Goal: Task Accomplishment & Management: Use online tool/utility

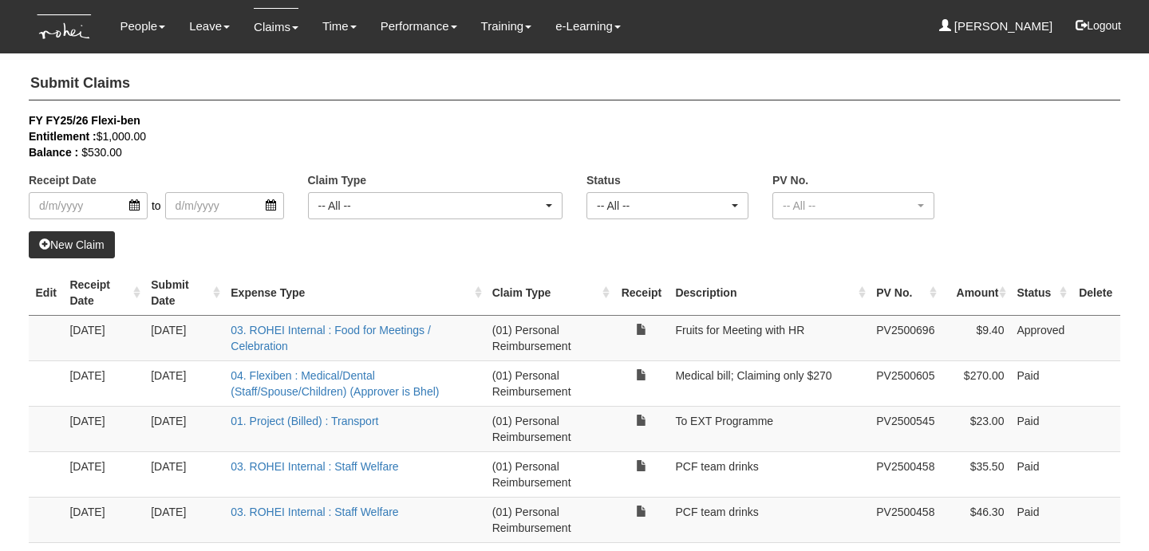
select select "50"
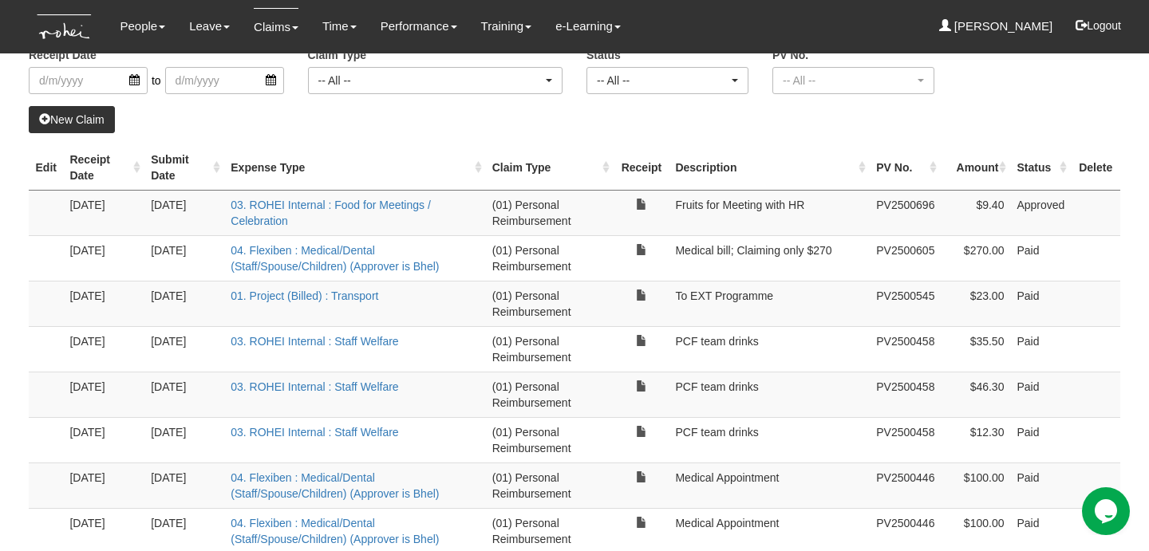
scroll to position [128, 0]
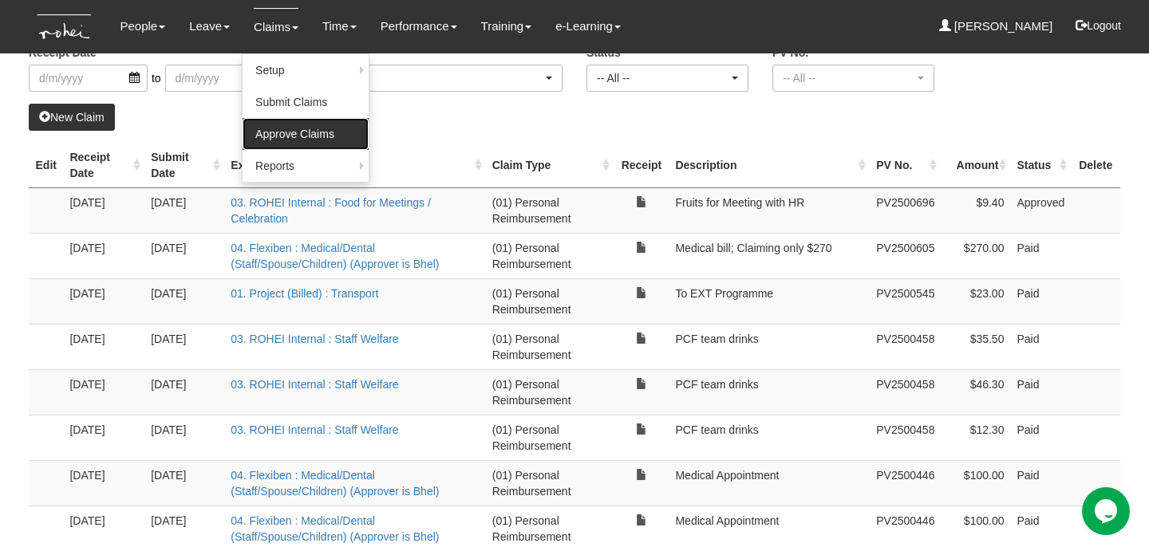
click at [279, 136] on link "Approve Claims" at bounding box center [306, 134] width 126 height 32
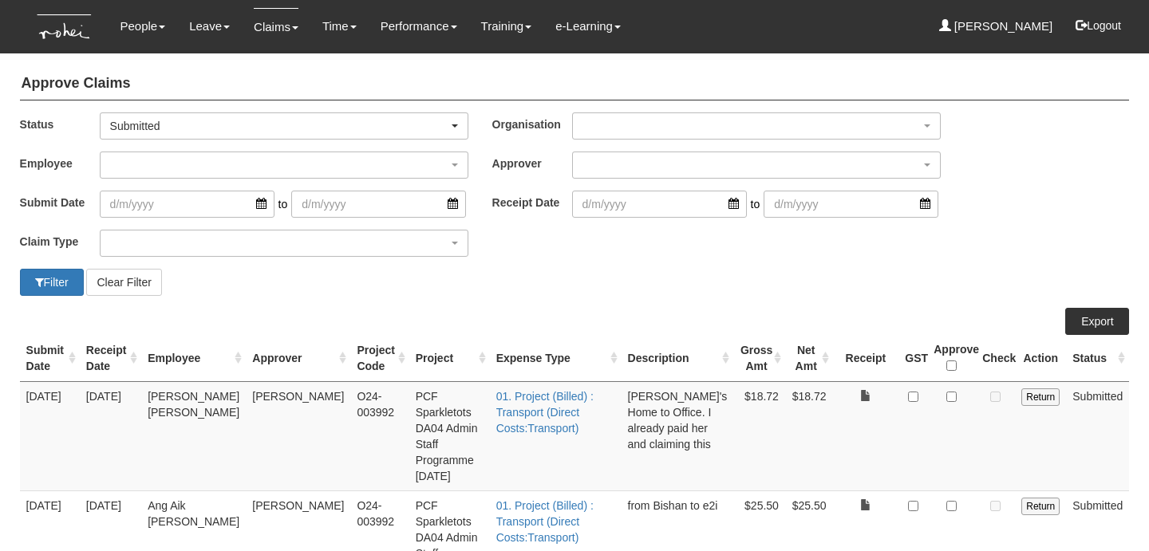
select select "50"
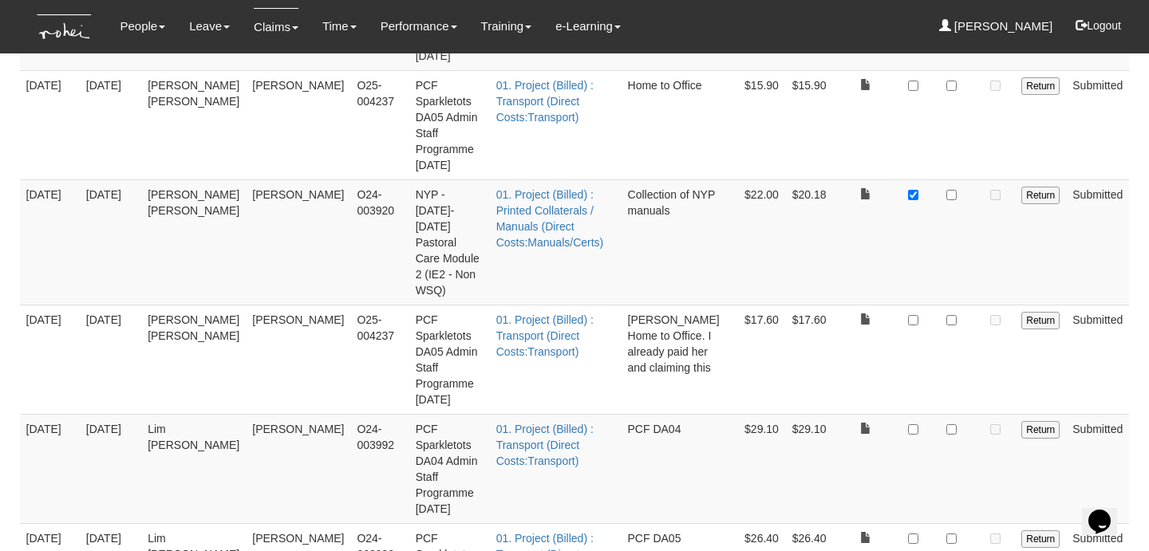
scroll to position [654, 0]
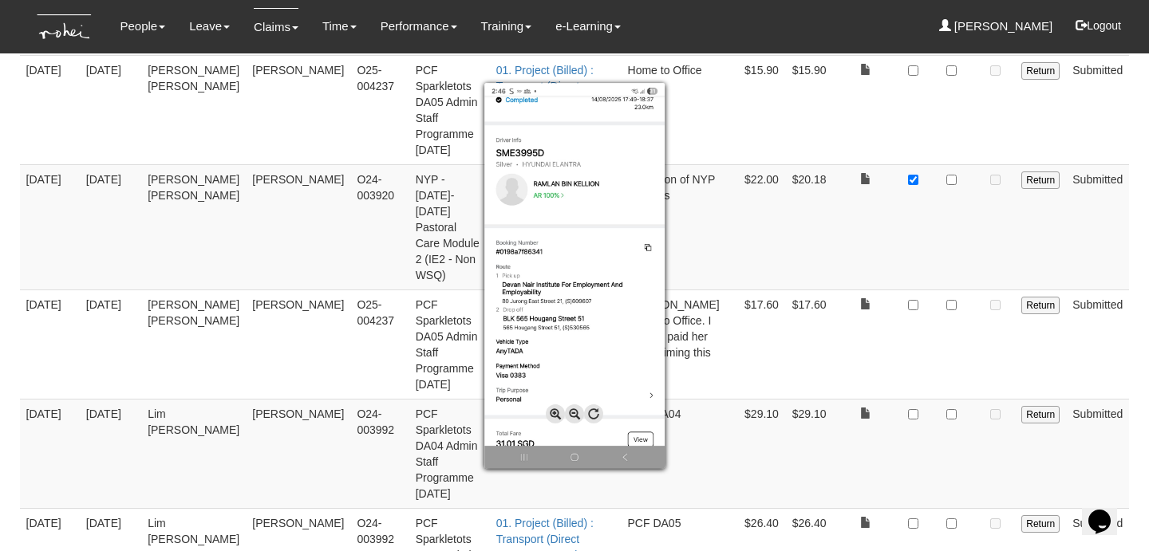
click at [962, 433] on div at bounding box center [574, 275] width 1149 height 551
click at [915, 445] on div at bounding box center [574, 275] width 1149 height 551
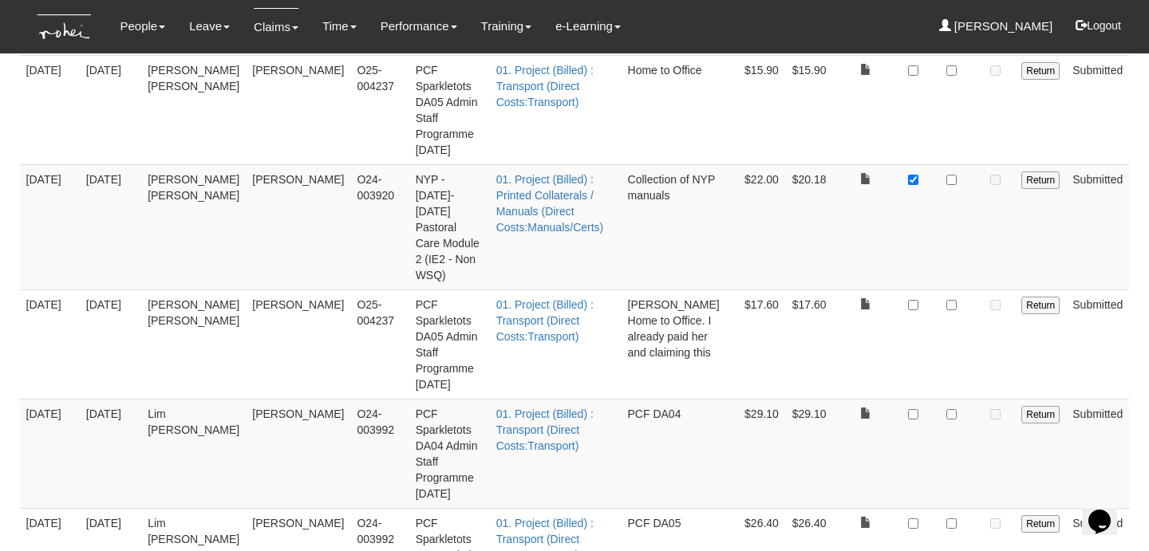
checkbox input "true"
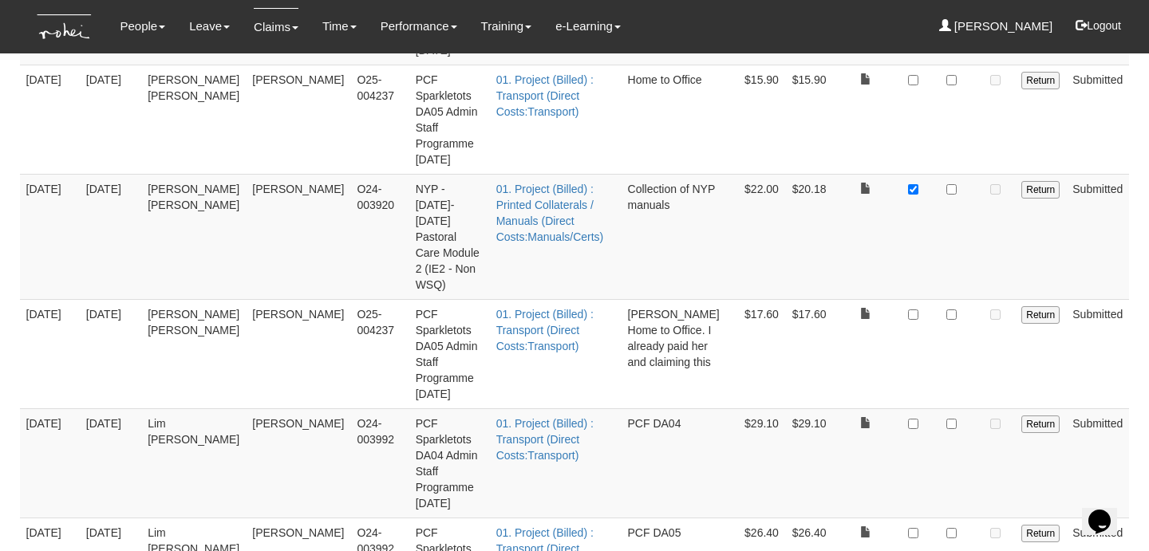
scroll to position [648, 0]
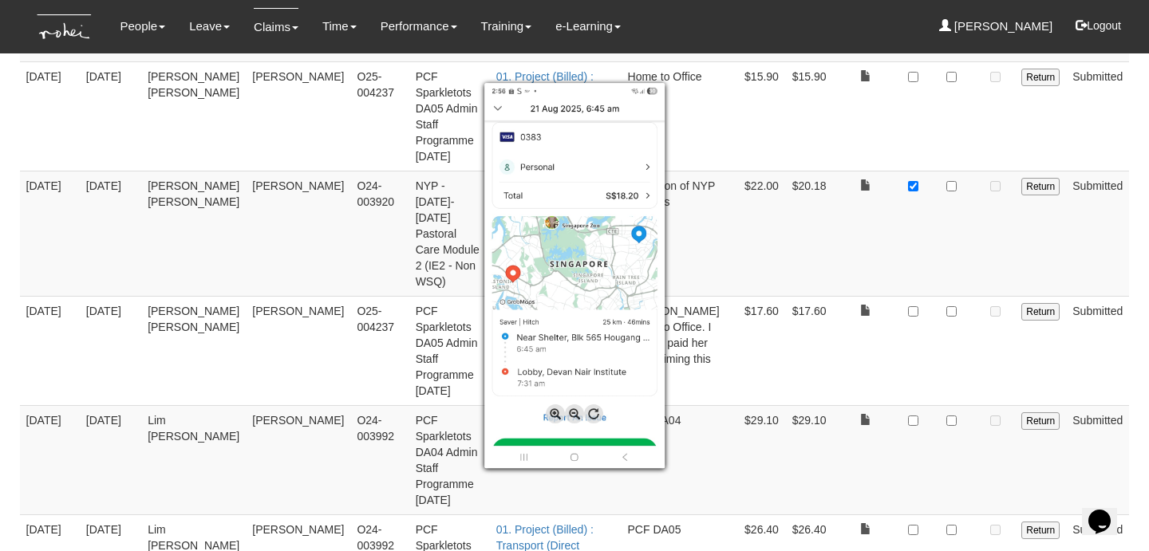
click at [890, 393] on div at bounding box center [574, 275] width 1149 height 551
click at [879, 379] on div at bounding box center [574, 275] width 1149 height 551
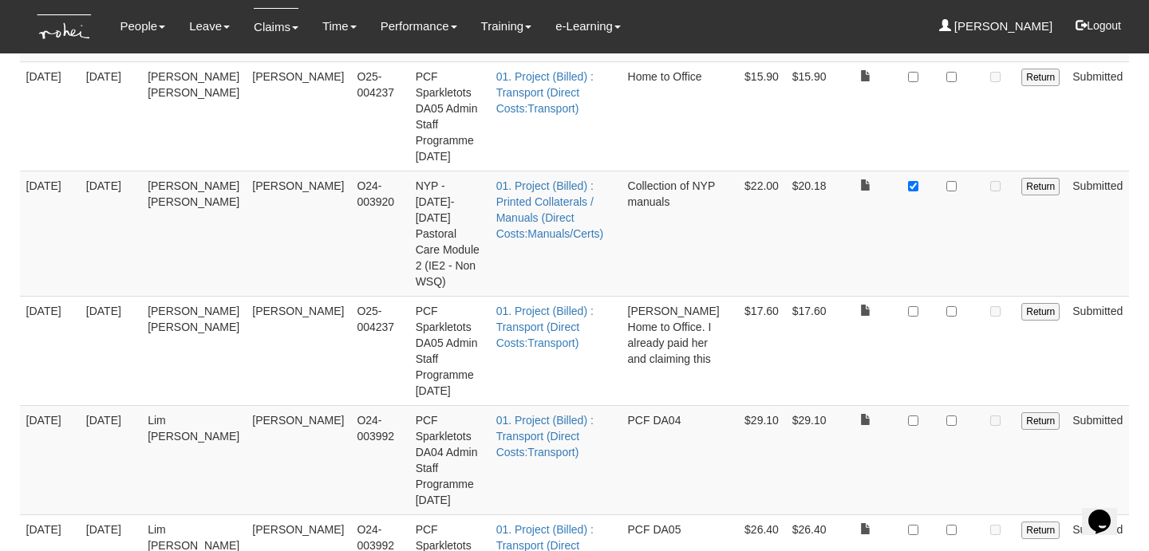
checkbox input "true"
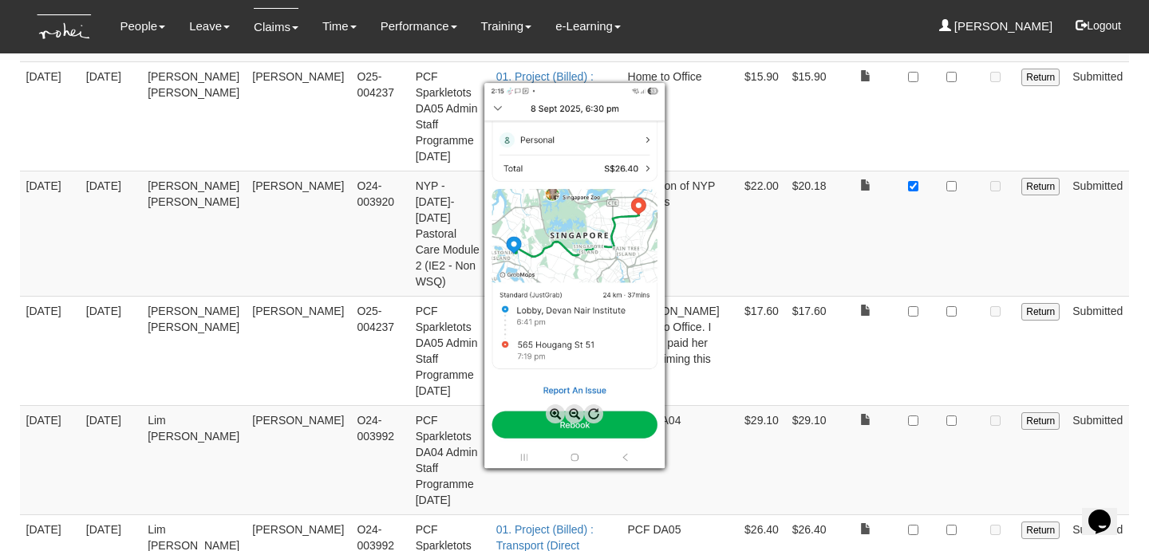
click at [953, 285] on div at bounding box center [574, 275] width 1149 height 551
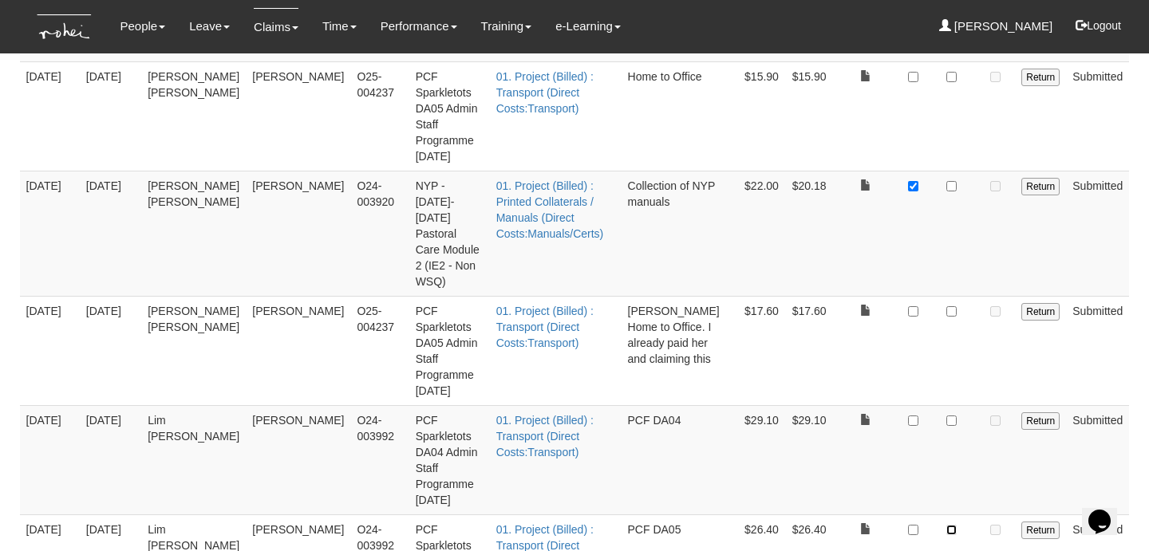
click at [954, 525] on input "checkbox" at bounding box center [952, 530] width 10 height 10
checkbox input "true"
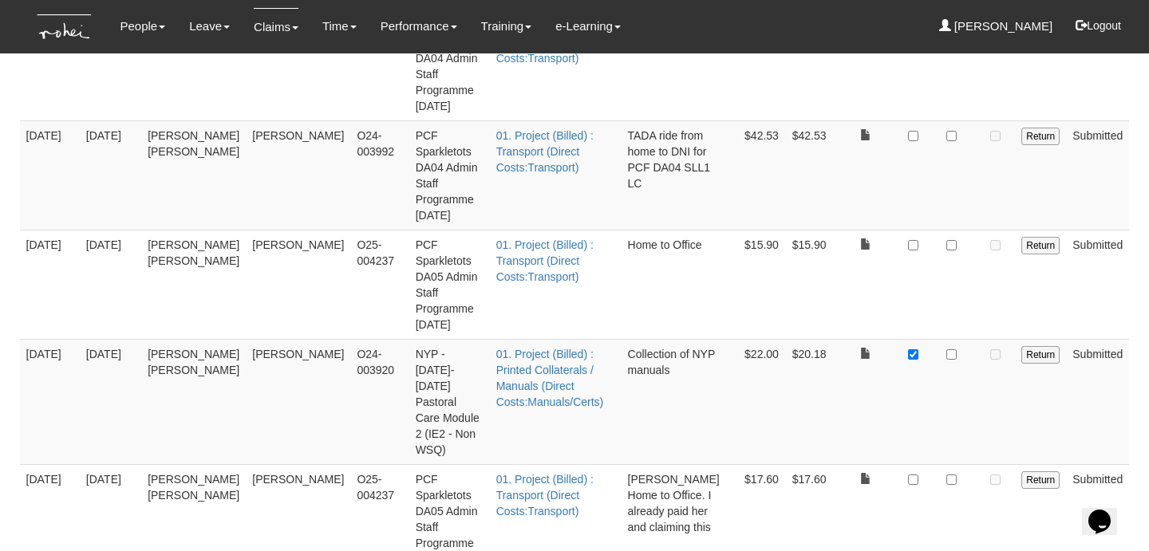
scroll to position [477, 0]
click at [911, 352] on input "checkbox" at bounding box center [913, 357] width 10 height 10
checkbox input "false"
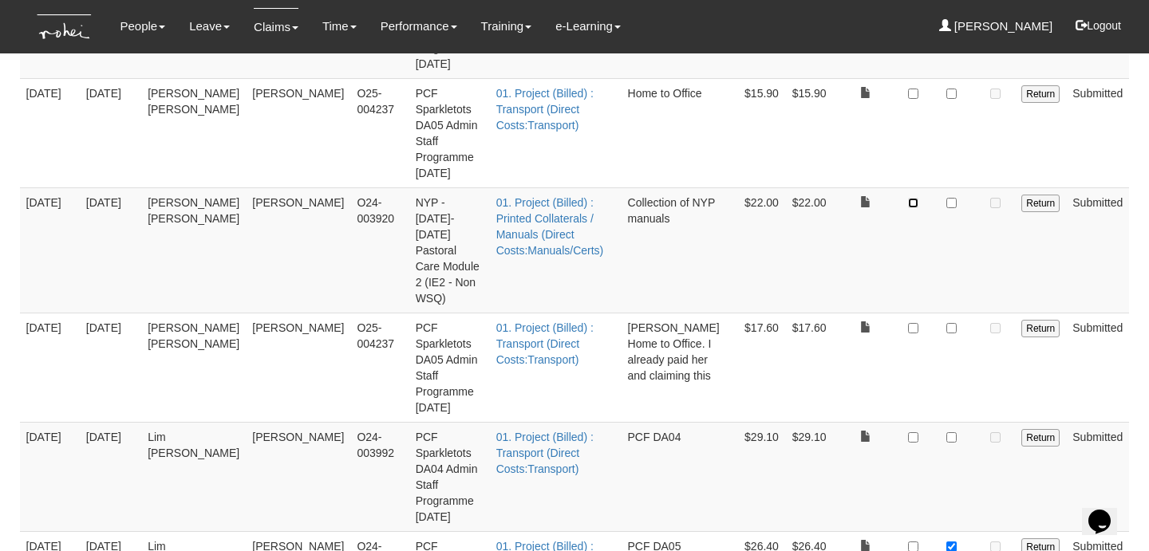
scroll to position [629, 0]
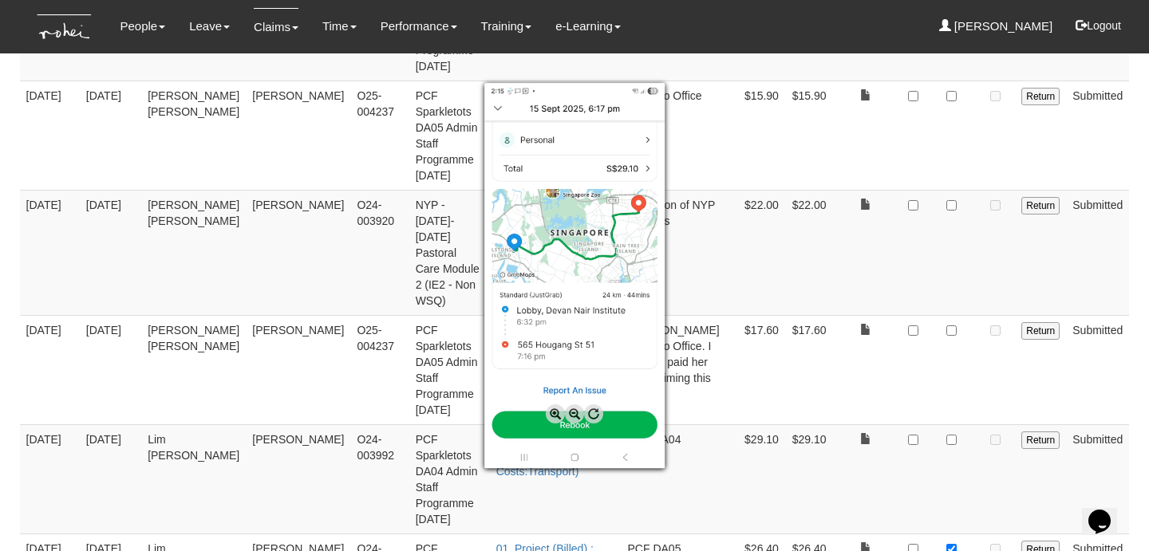
click at [874, 248] on div at bounding box center [574, 275] width 1149 height 551
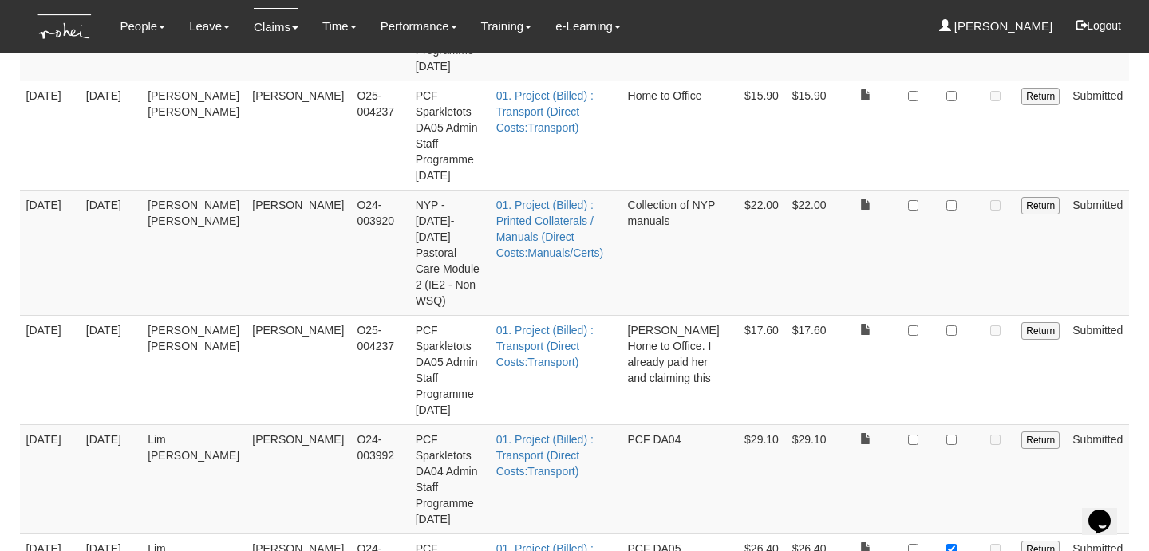
click at [952, 425] on td at bounding box center [951, 479] width 49 height 109
click at [954, 435] on input "checkbox" at bounding box center [952, 440] width 10 height 10
checkbox input "true"
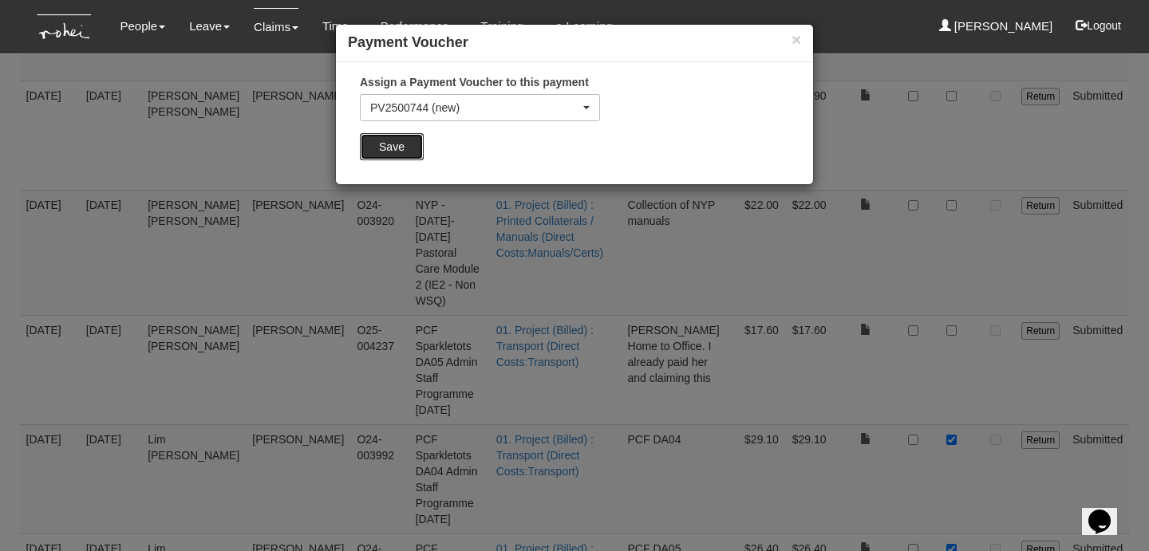
click at [387, 151] on input "Save" at bounding box center [392, 146] width 64 height 27
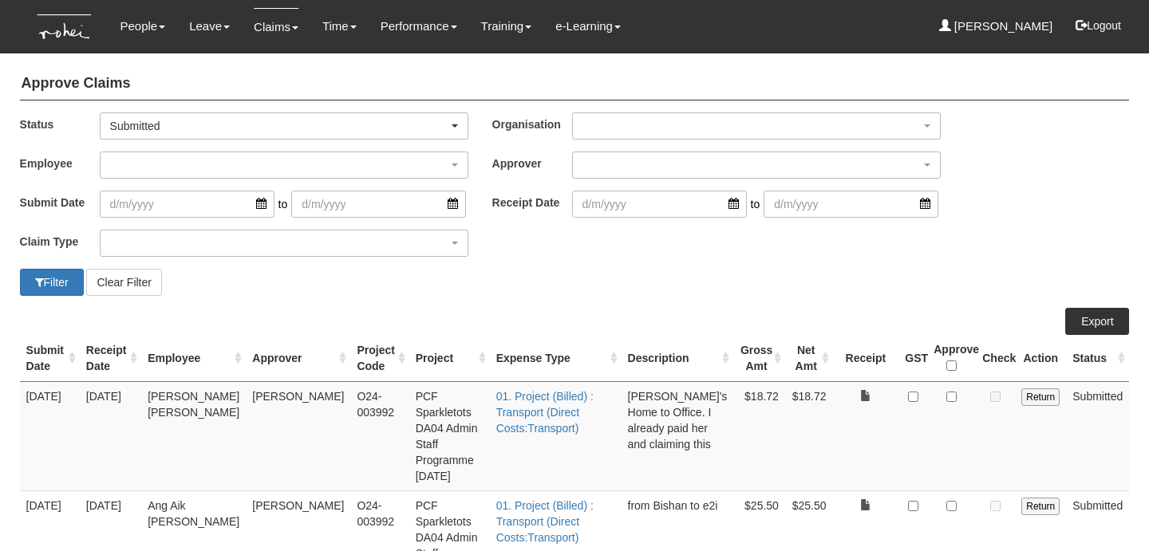
select select "50"
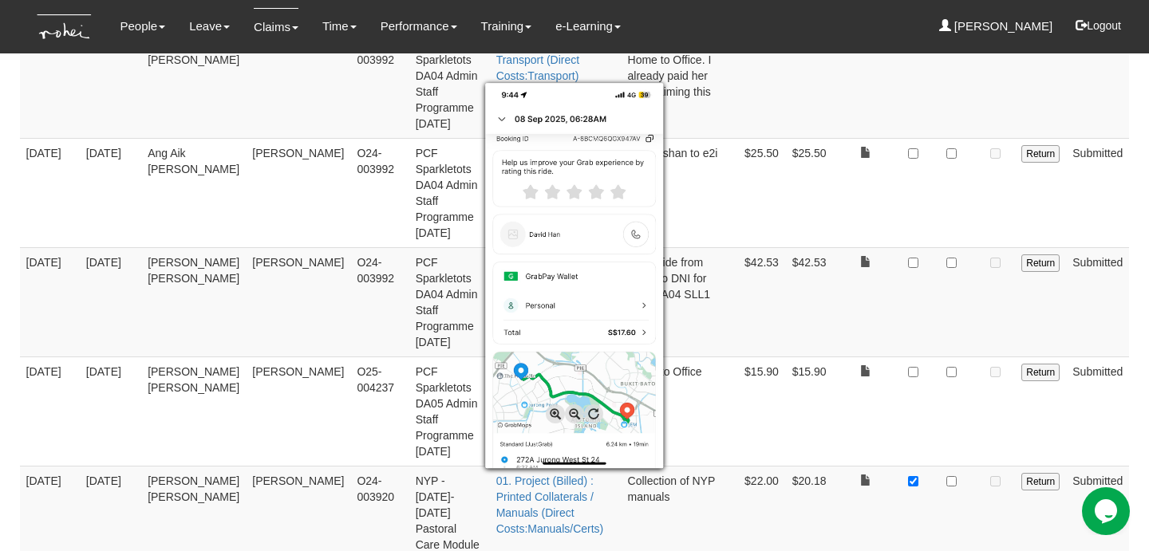
scroll to position [354, 0]
click at [828, 463] on div at bounding box center [574, 275] width 1149 height 551
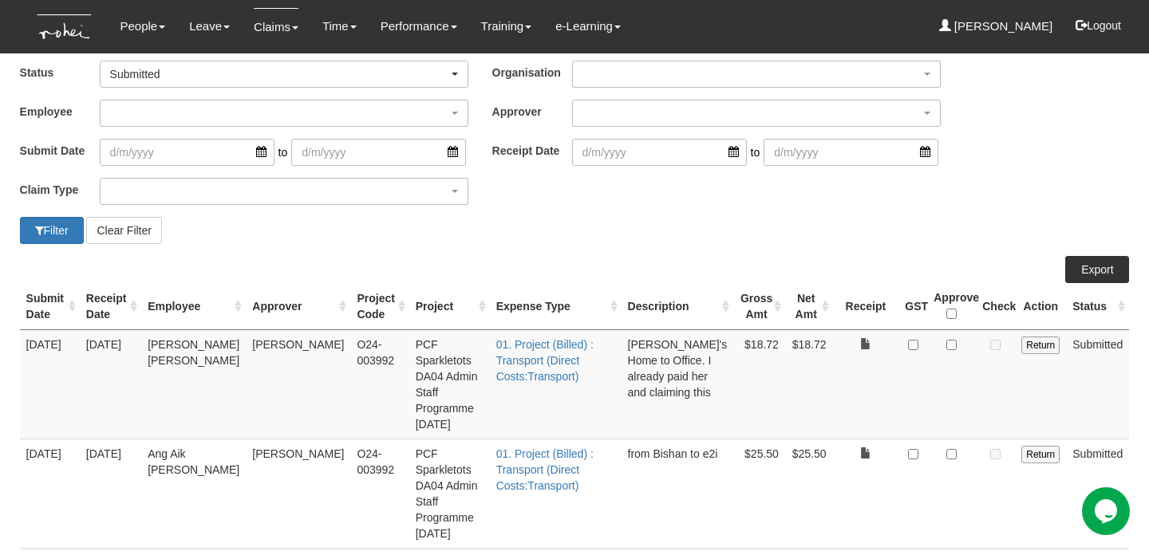
scroll to position [0, 0]
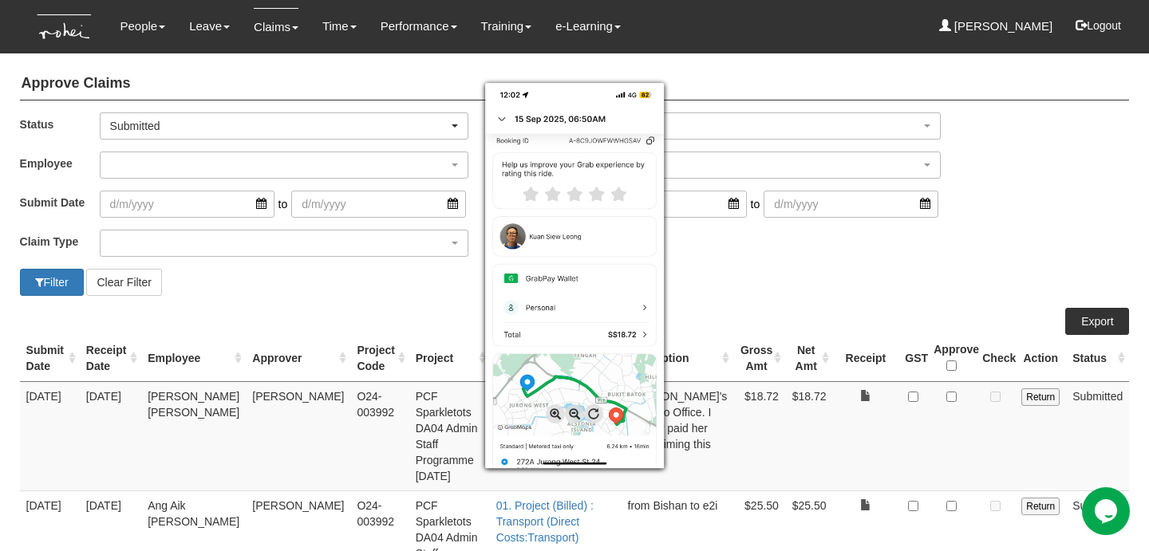
click at [840, 429] on div at bounding box center [574, 275] width 1149 height 551
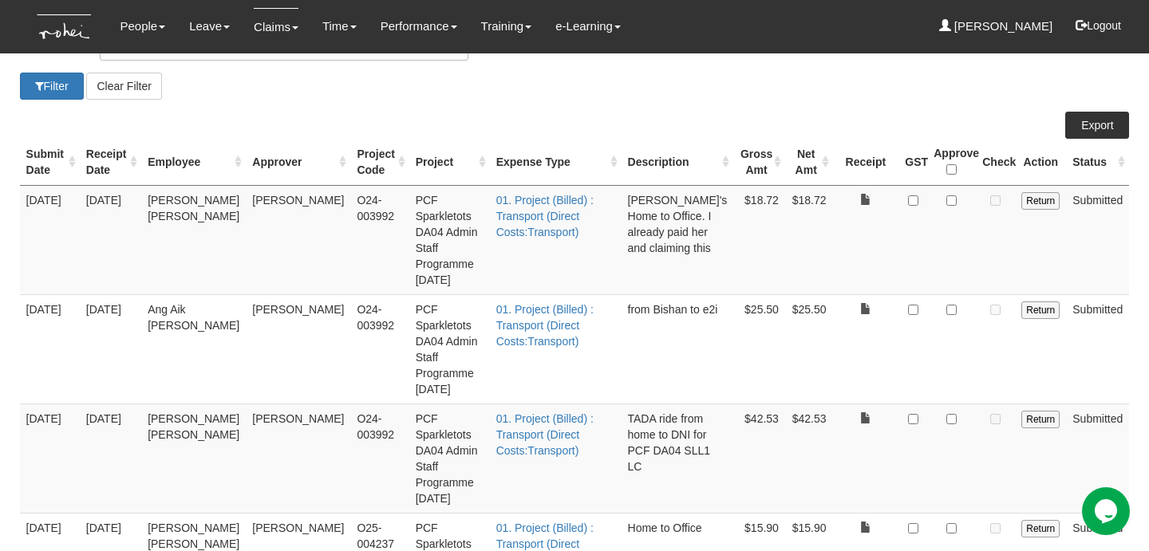
scroll to position [378, 0]
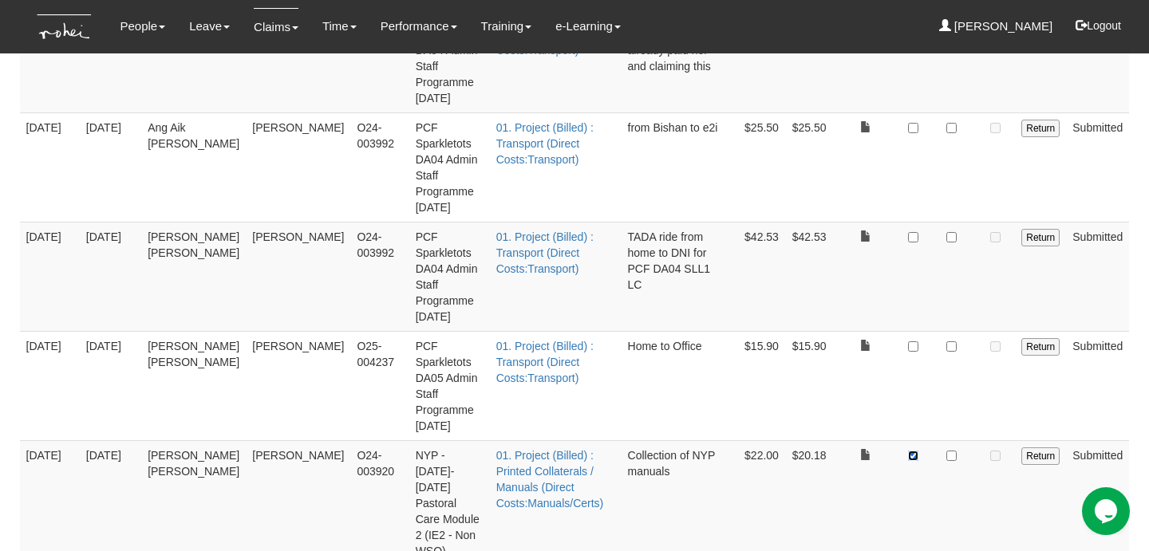
click at [914, 451] on input "checkbox" at bounding box center [913, 456] width 10 height 10
checkbox input "false"
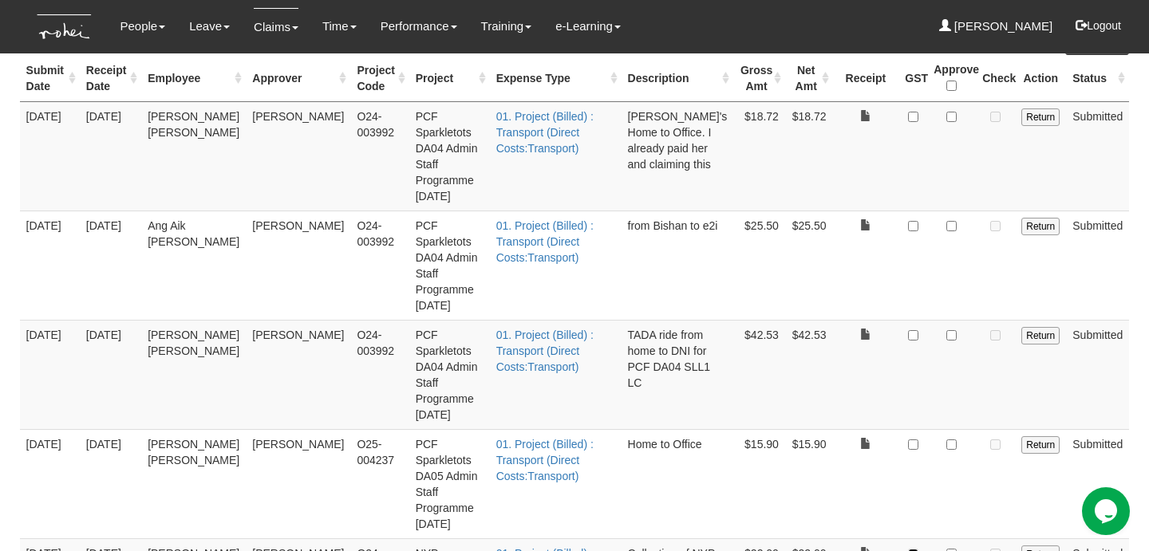
scroll to position [282, 0]
click at [955, 438] on input "checkbox" at bounding box center [952, 443] width 10 height 10
checkbox input "true"
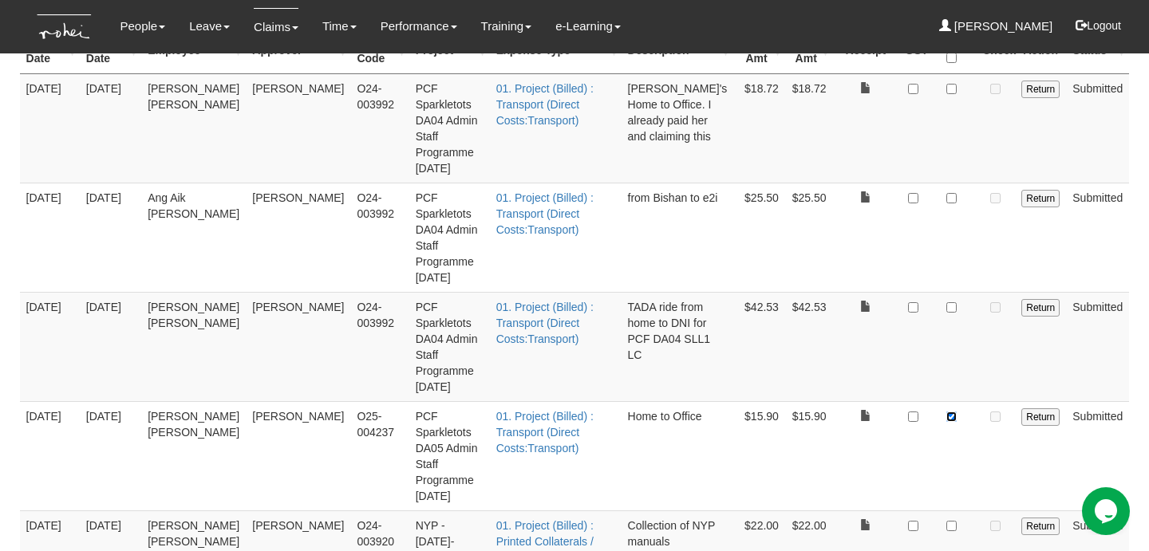
scroll to position [309, 0]
click at [952, 302] on input "checkbox" at bounding box center [952, 307] width 10 height 10
checkbox input "true"
click at [954, 192] on input "checkbox" at bounding box center [952, 197] width 10 height 10
checkbox input "true"
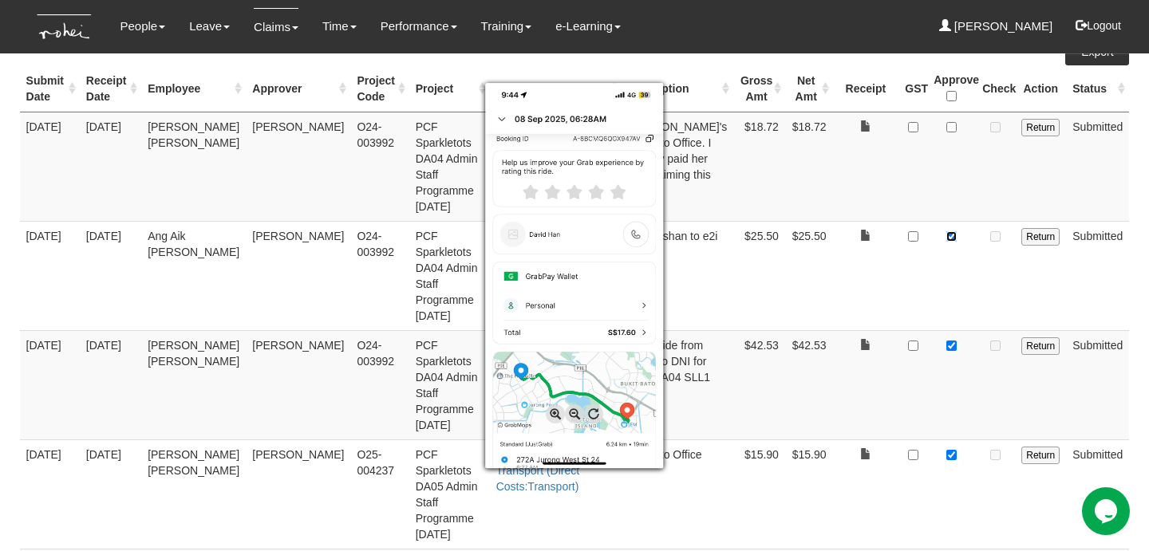
scroll to position [378, 0]
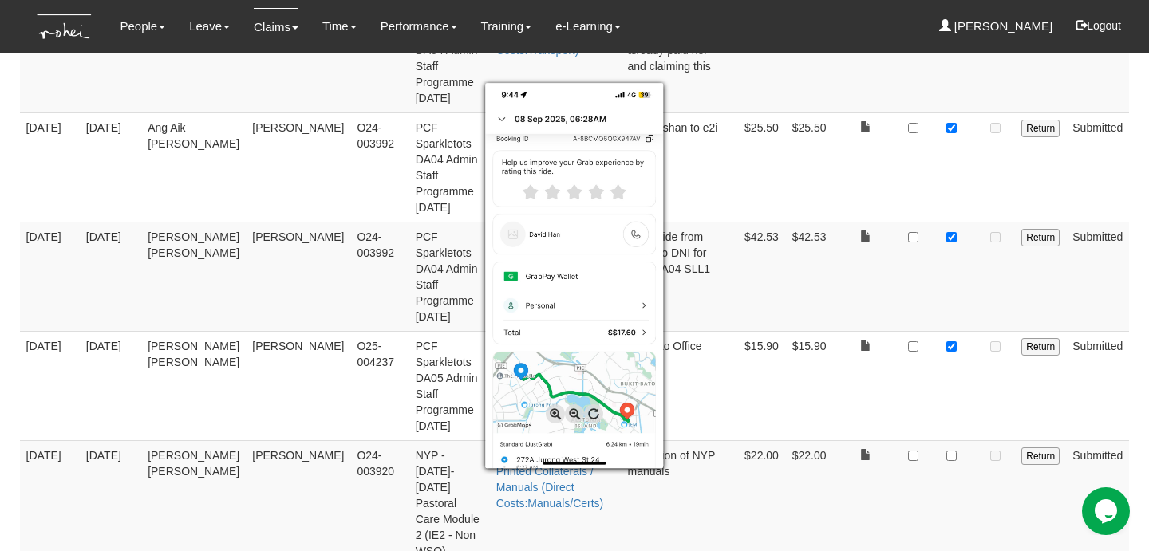
click at [871, 484] on div at bounding box center [574, 275] width 1149 height 551
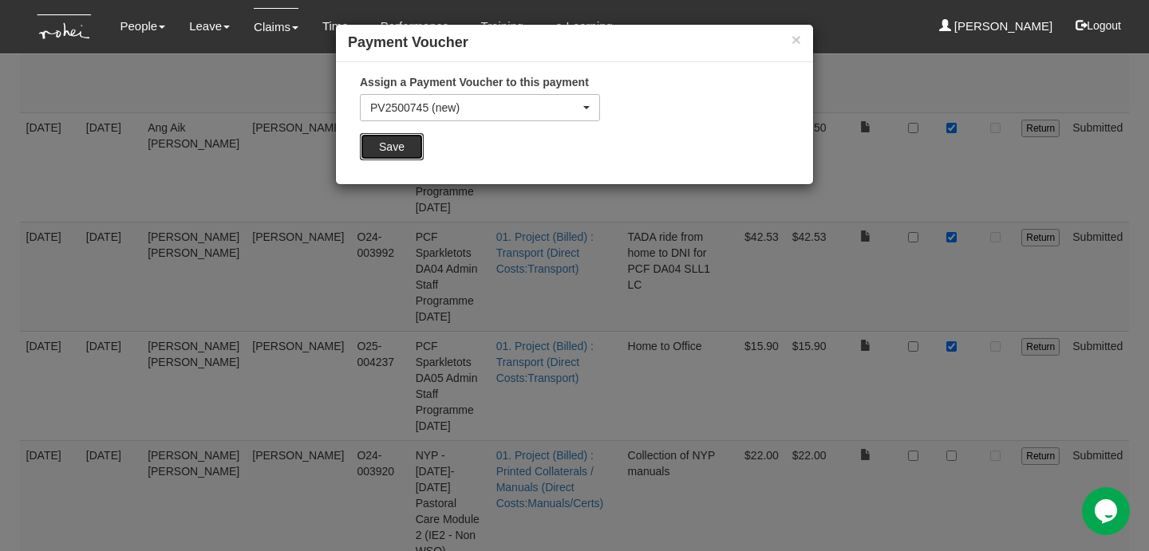
click at [401, 148] on input "Save" at bounding box center [392, 146] width 64 height 27
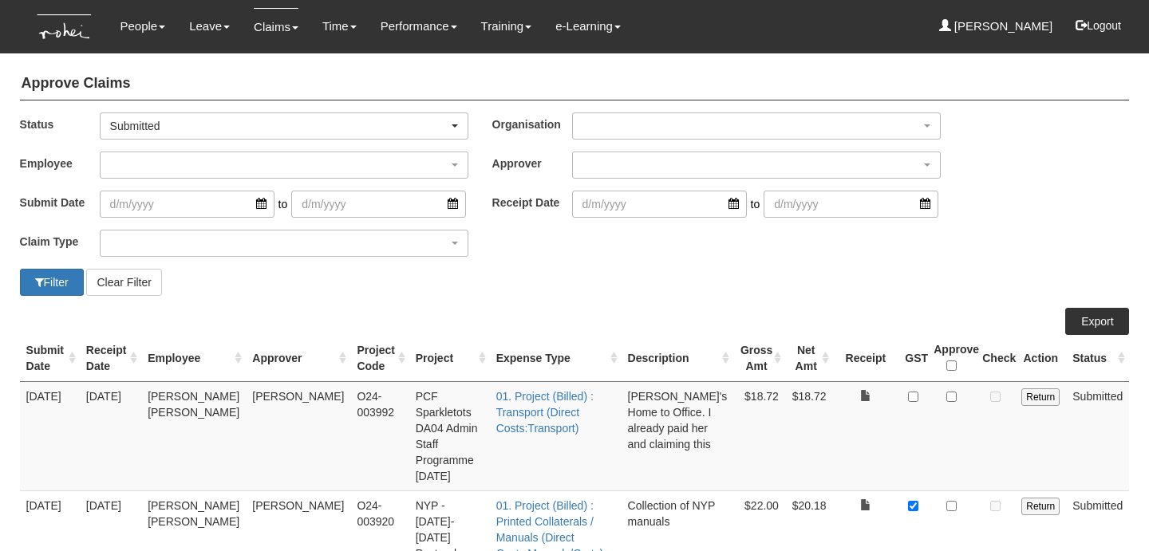
select select "50"
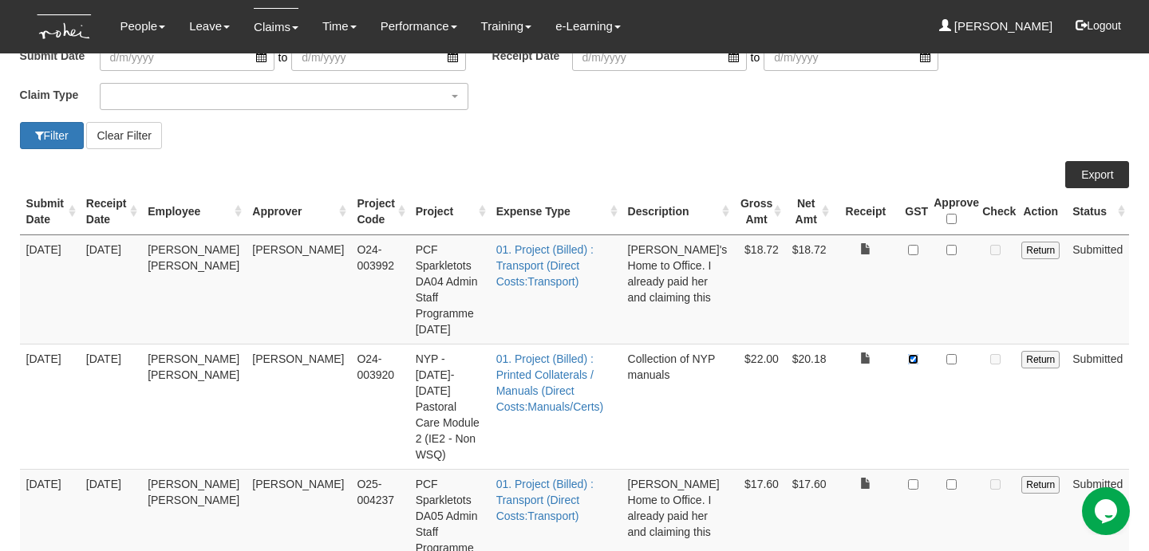
click at [917, 354] on input "checkbox" at bounding box center [913, 359] width 10 height 10
checkbox input "false"
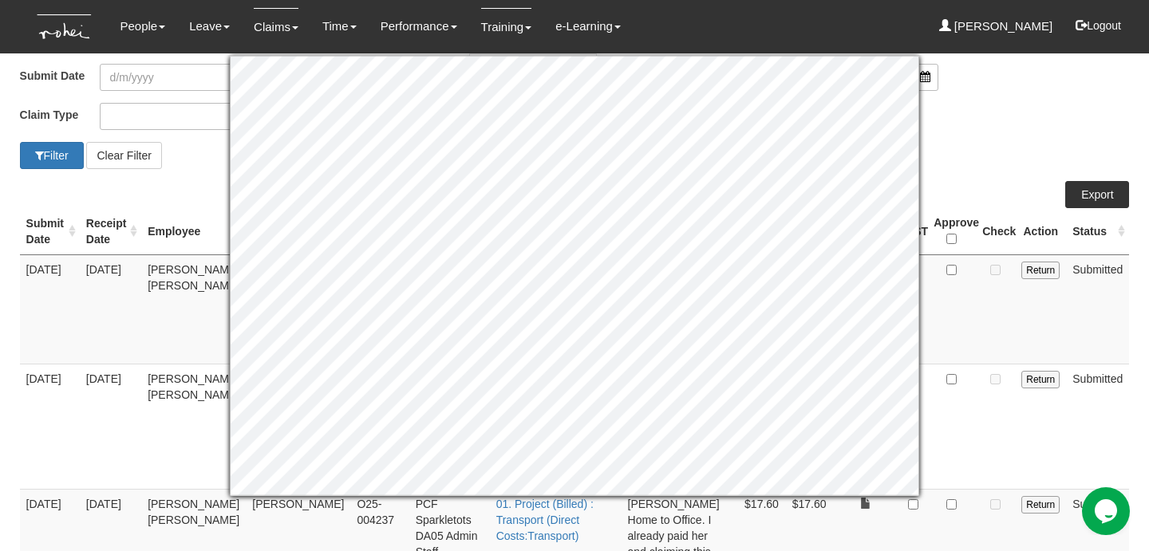
scroll to position [128, 0]
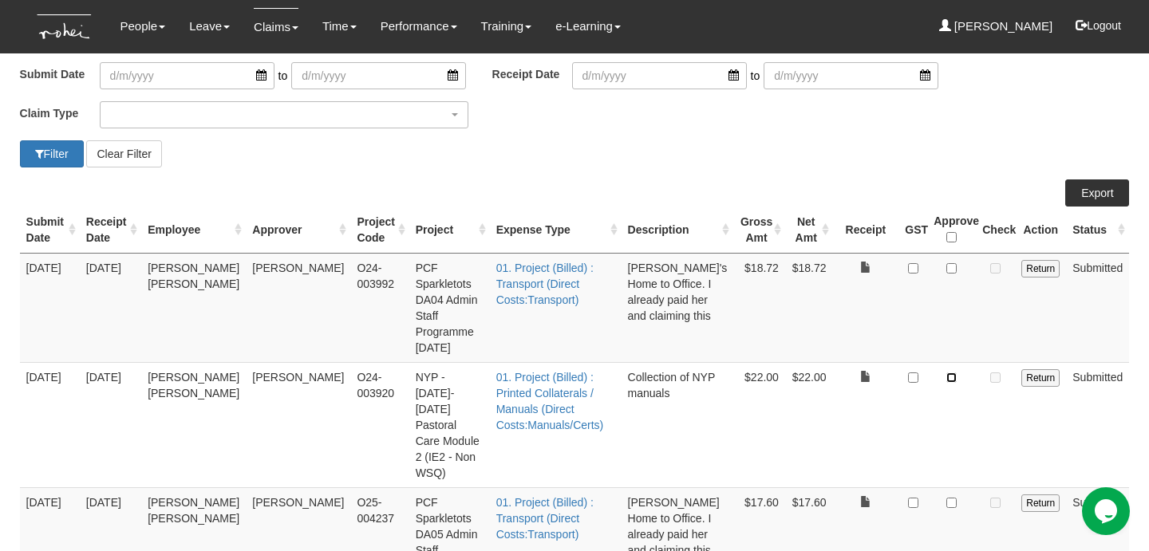
click at [949, 373] on input "checkbox" at bounding box center [952, 378] width 10 height 10
checkbox input "true"
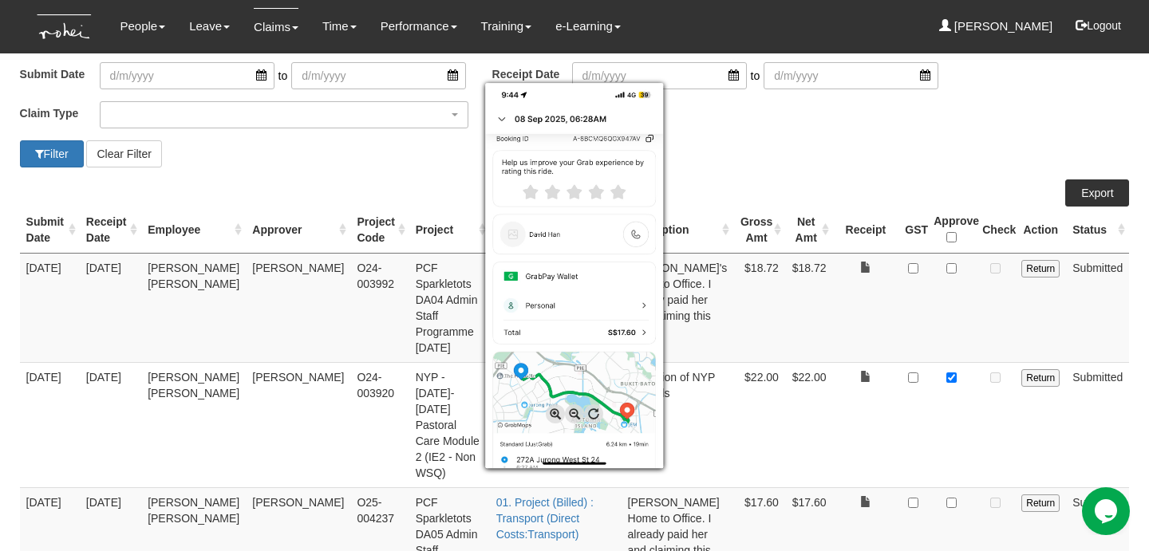
click at [943, 464] on div at bounding box center [574, 275] width 1149 height 551
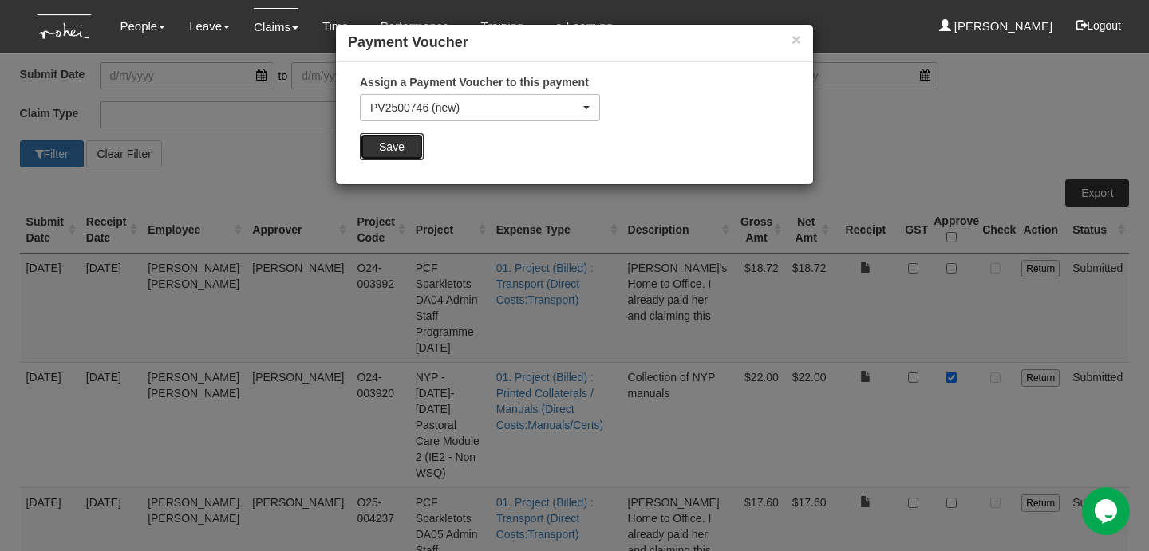
click at [396, 144] on input "Save" at bounding box center [392, 146] width 64 height 27
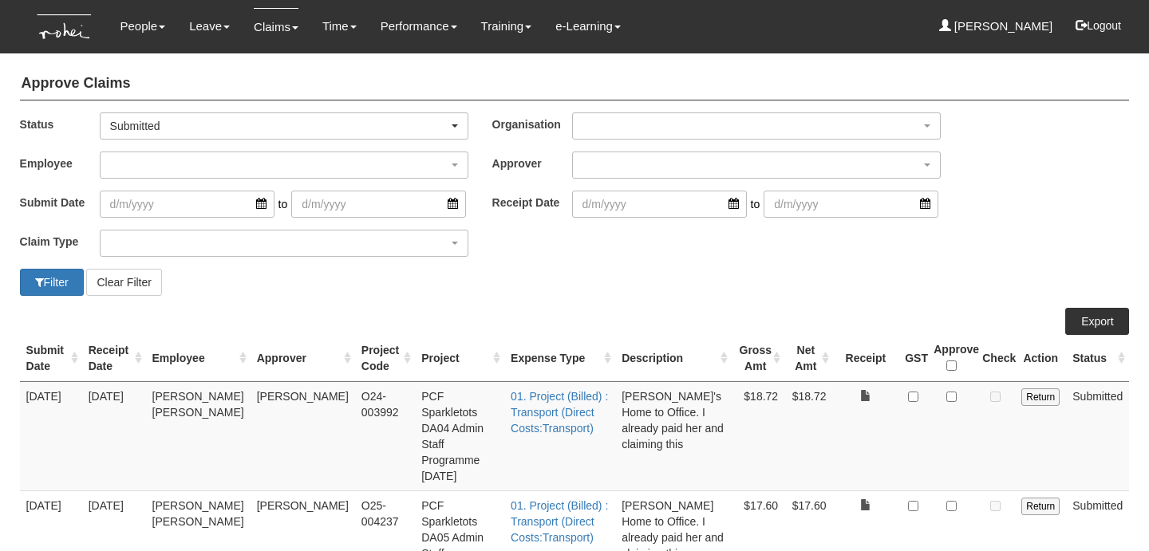
select select "50"
